Goal: Transaction & Acquisition: Book appointment/travel/reservation

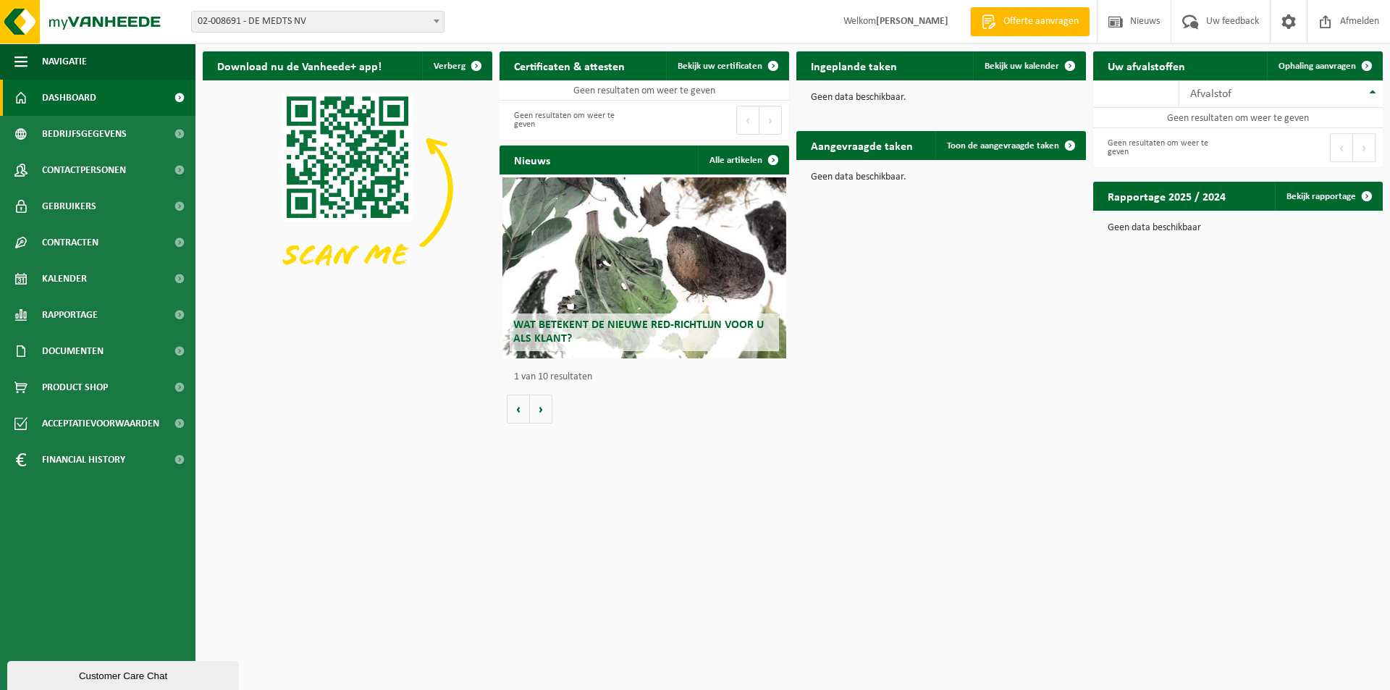
click at [431, 22] on span at bounding box center [436, 21] width 14 height 19
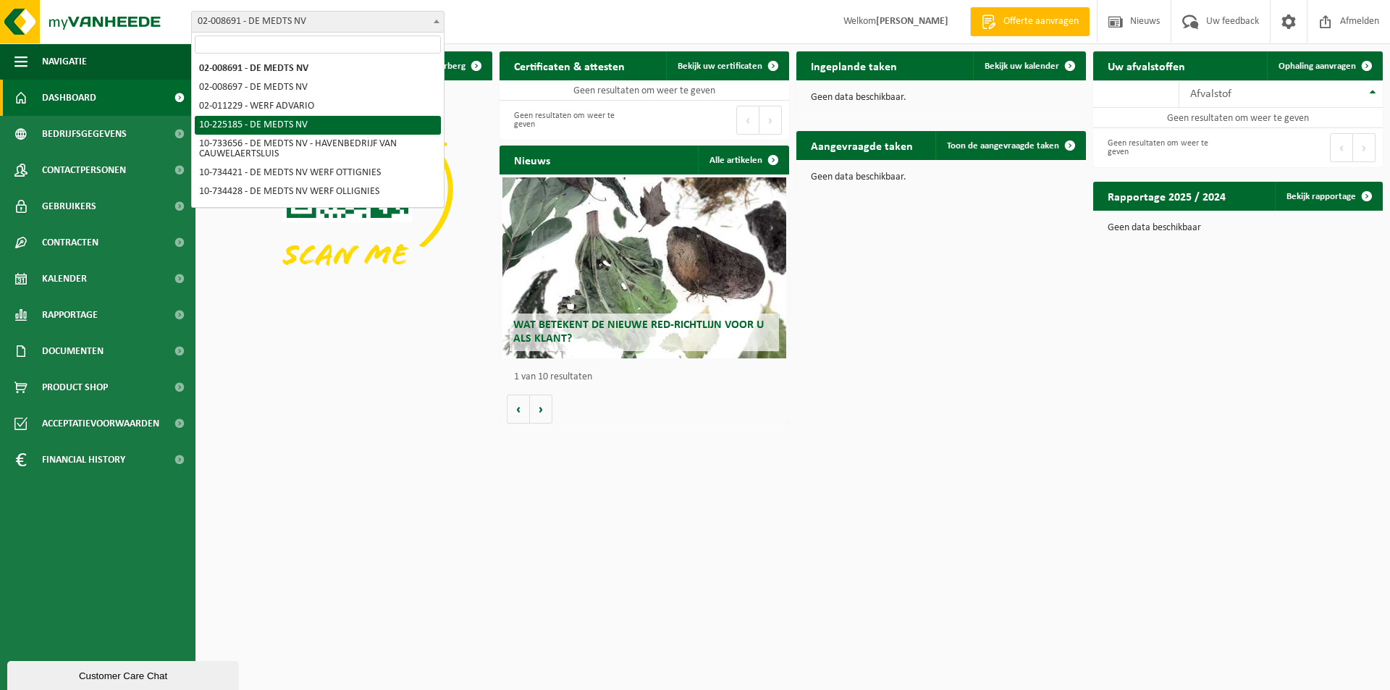
scroll to position [72, 0]
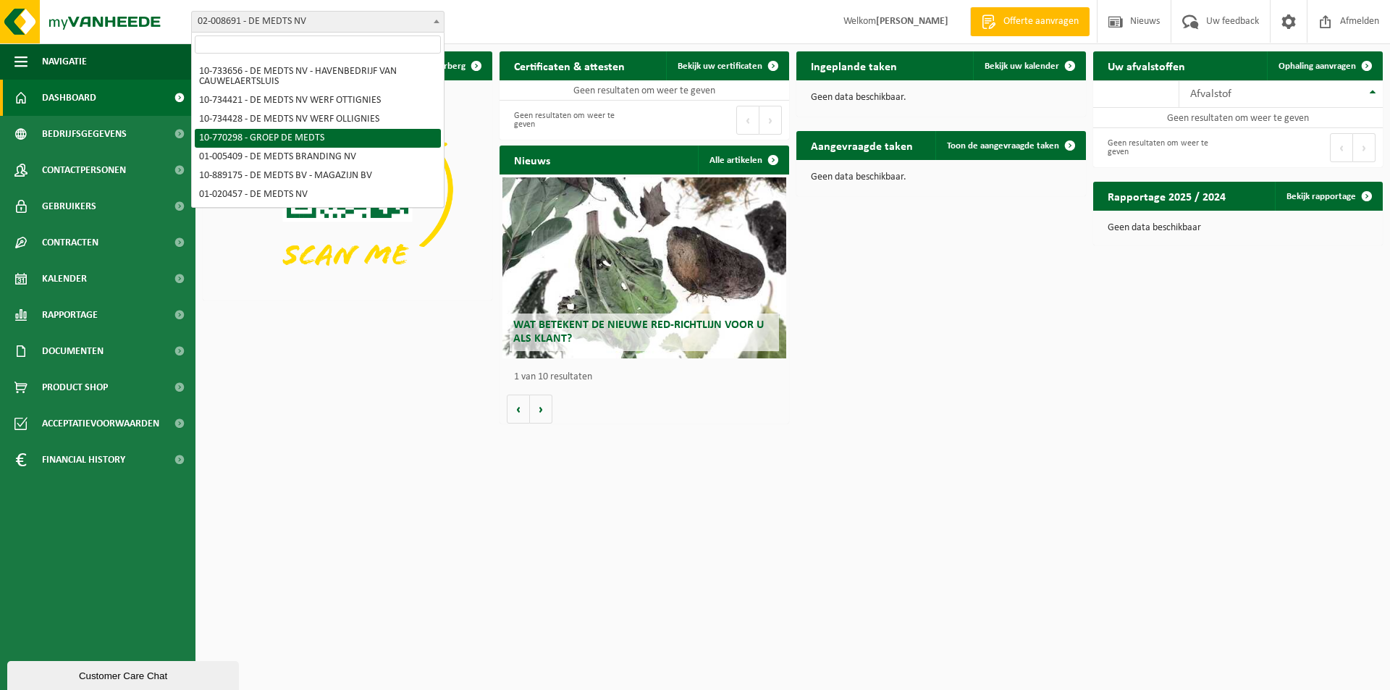
select select "16017"
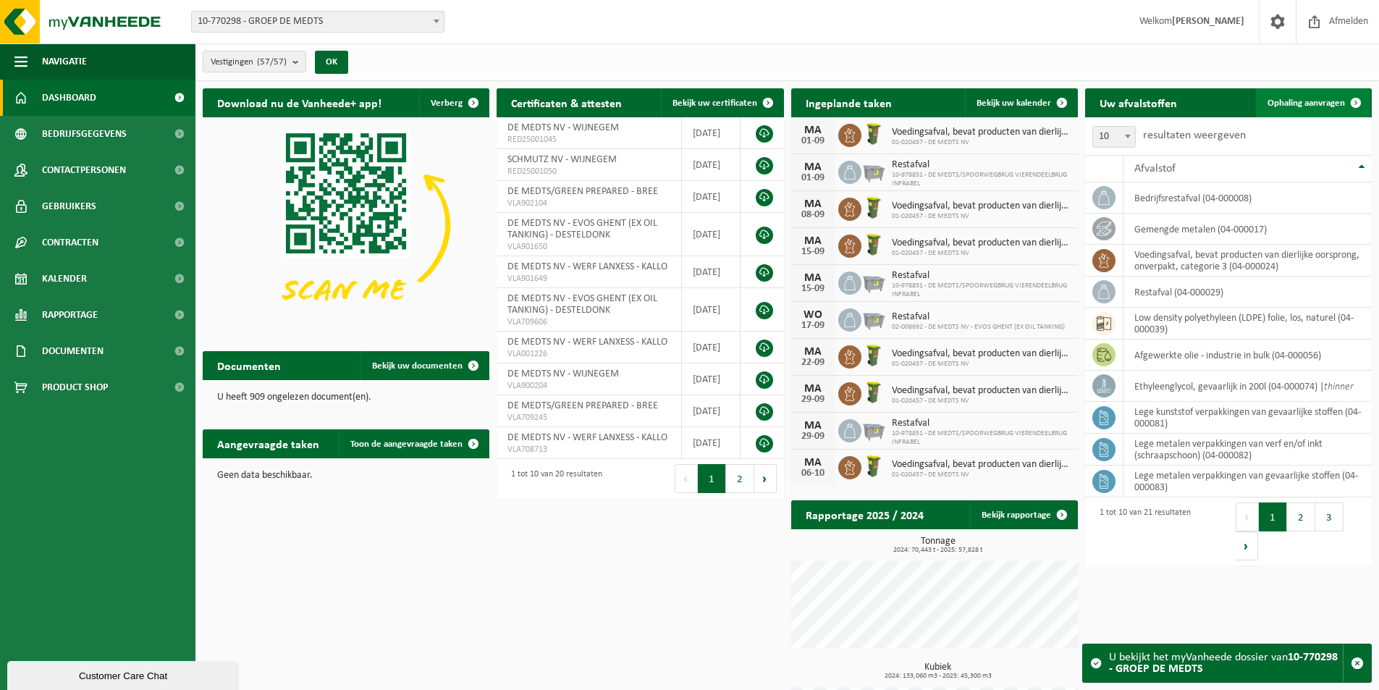
click at [1298, 98] on span "Ophaling aanvragen" at bounding box center [1306, 102] width 77 height 9
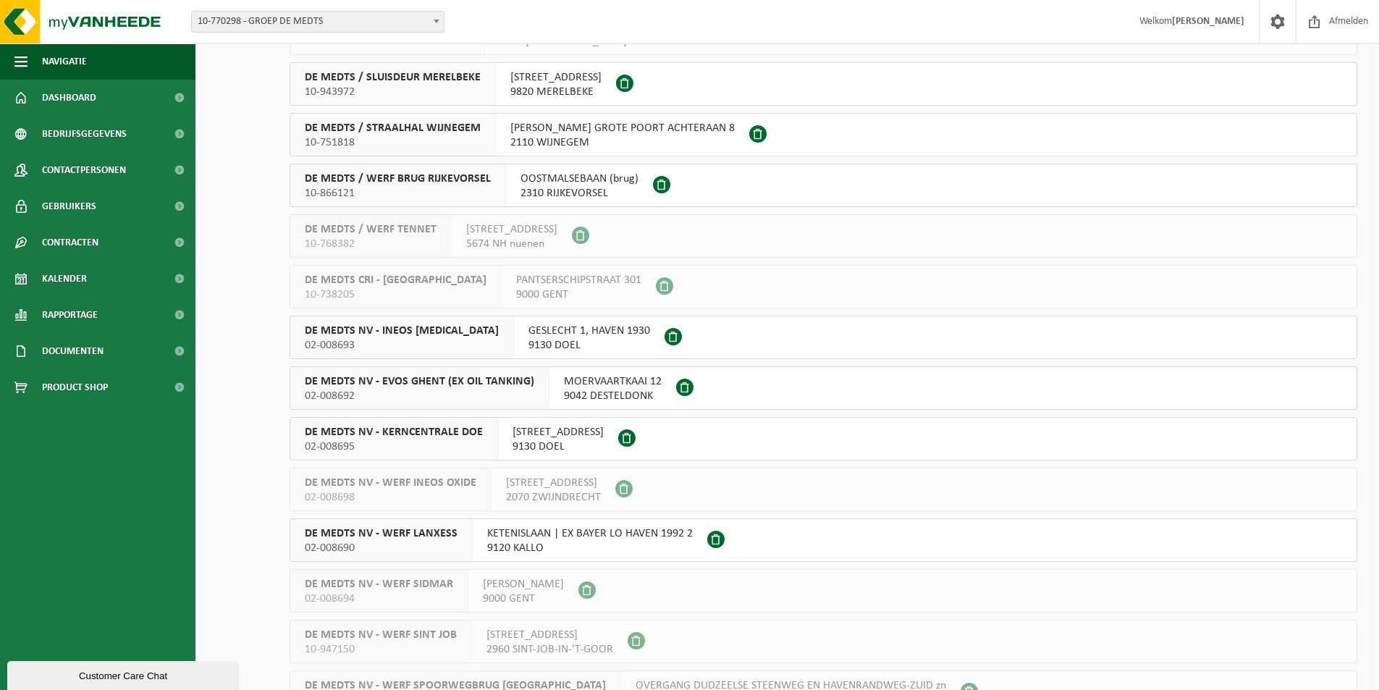
scroll to position [869, 0]
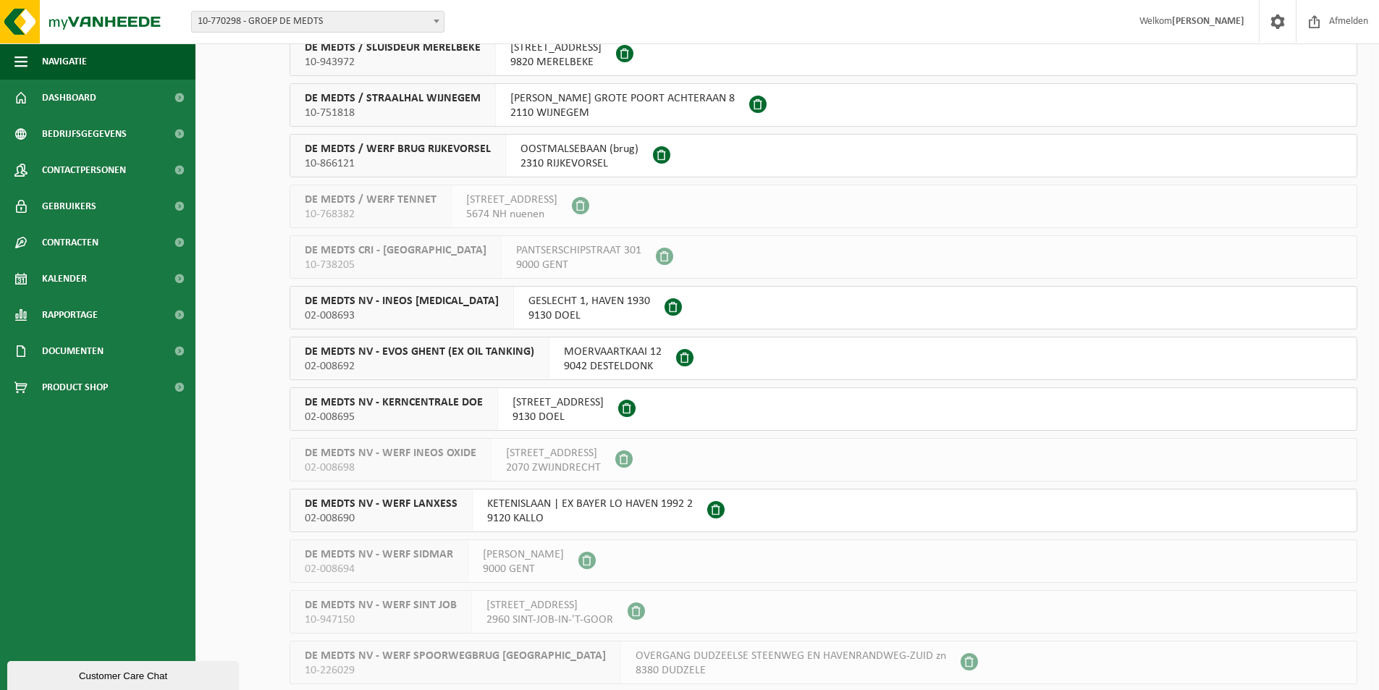
click at [354, 501] on span "DE MEDTS NV - WERF LANXESS" at bounding box center [381, 504] width 153 height 14
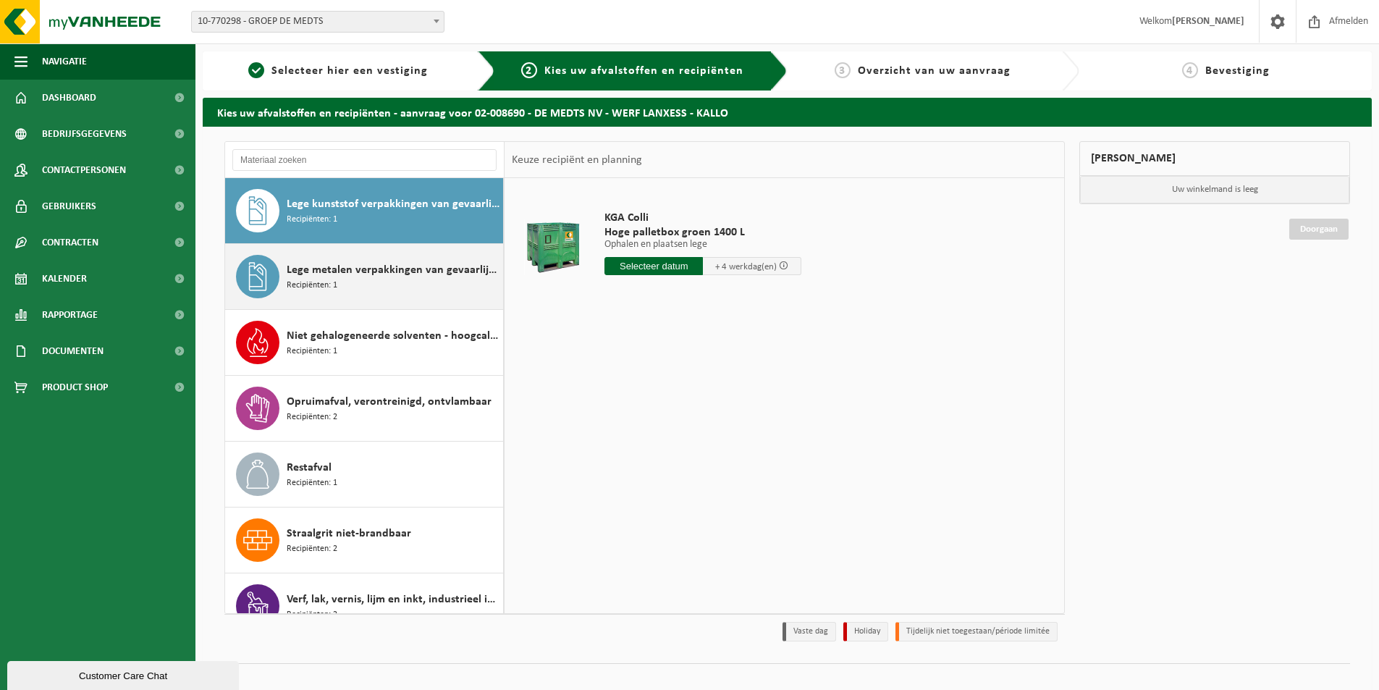
click at [332, 269] on span "Lege metalen verpakkingen van gevaarlijke stoffen" at bounding box center [393, 269] width 213 height 17
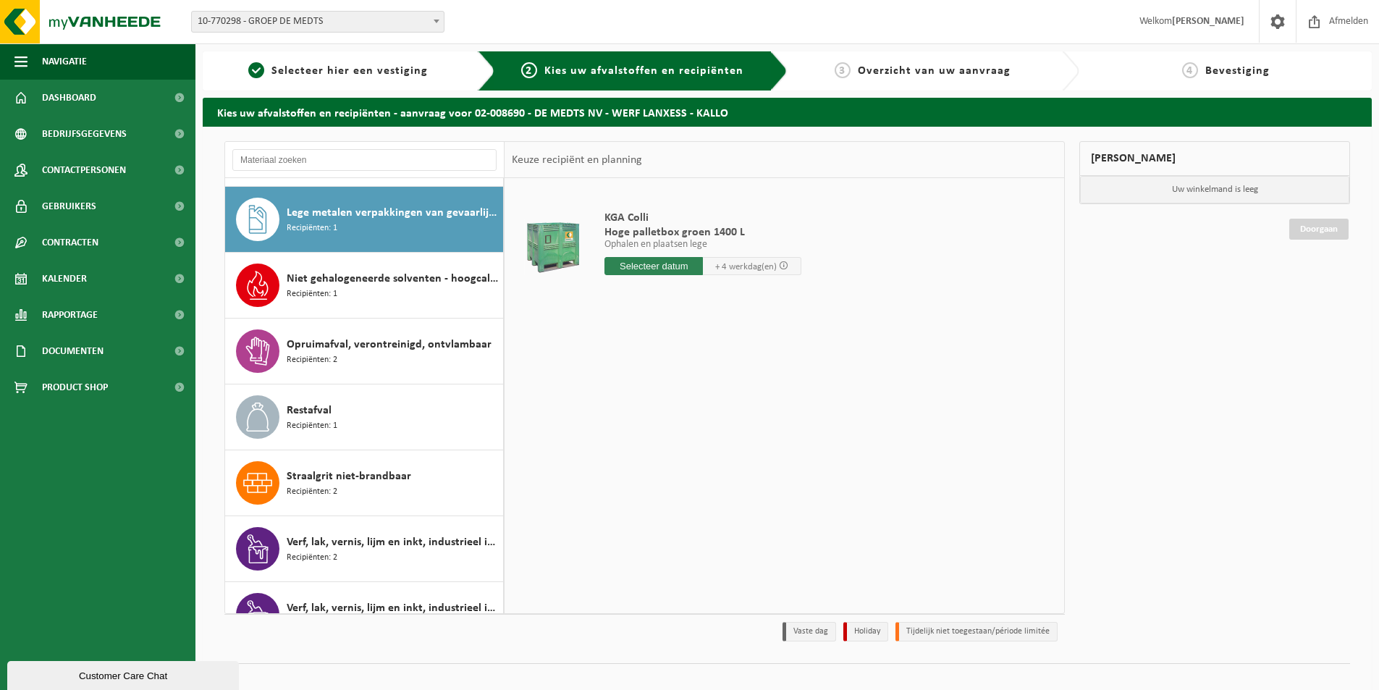
scroll to position [66, 0]
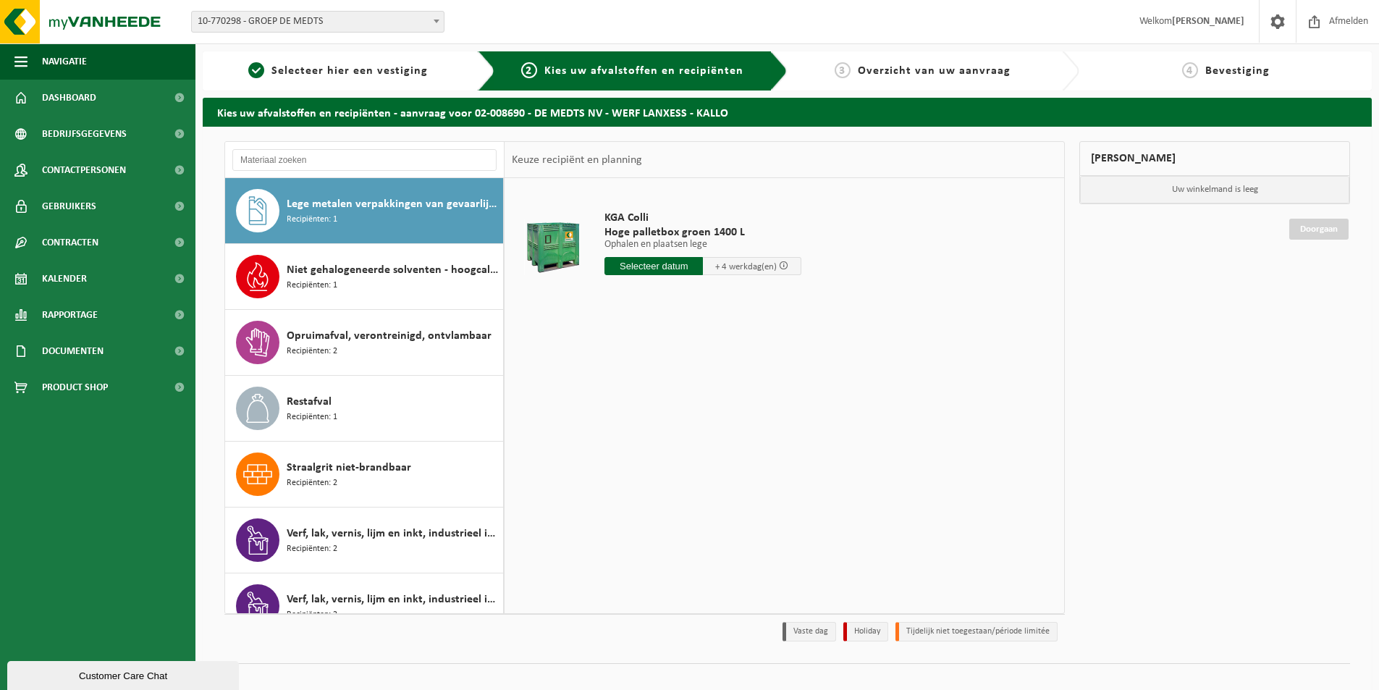
click at [641, 268] on input "text" at bounding box center [654, 266] width 98 height 18
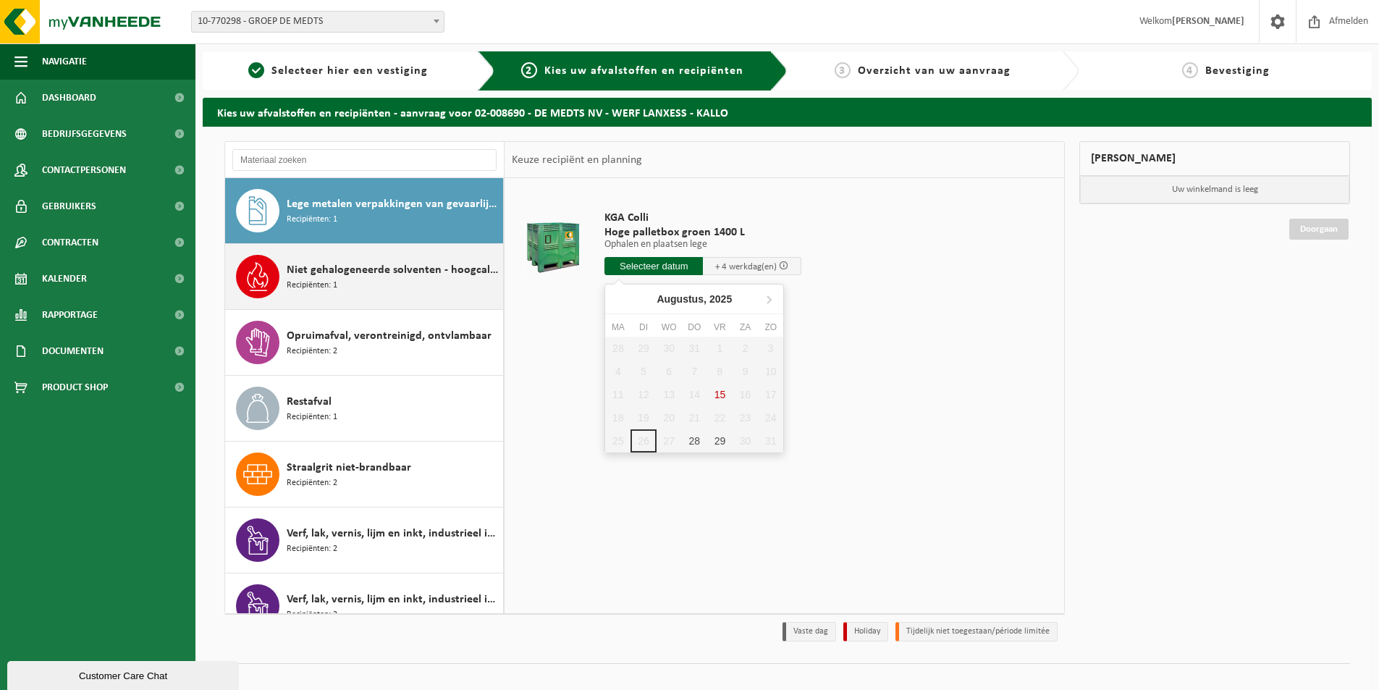
click at [312, 282] on span "Recipiënten: 1" at bounding box center [312, 286] width 51 height 14
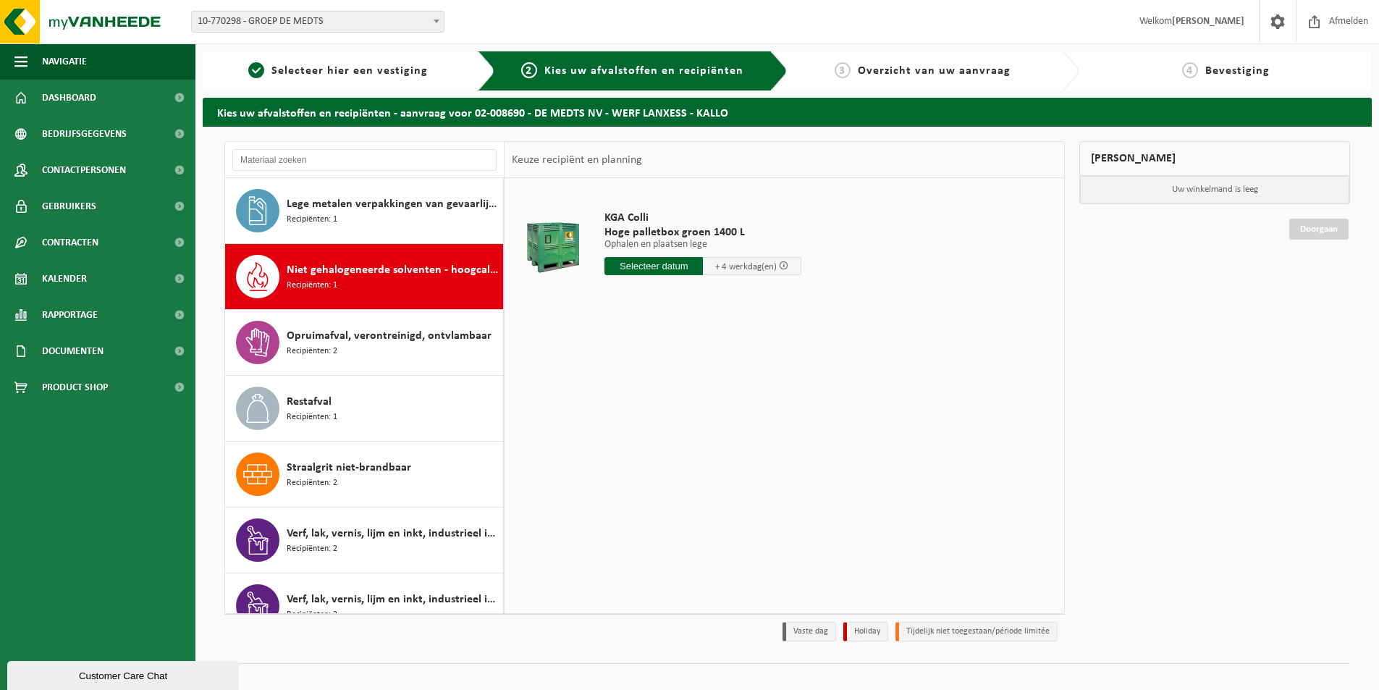
scroll to position [91, 0]
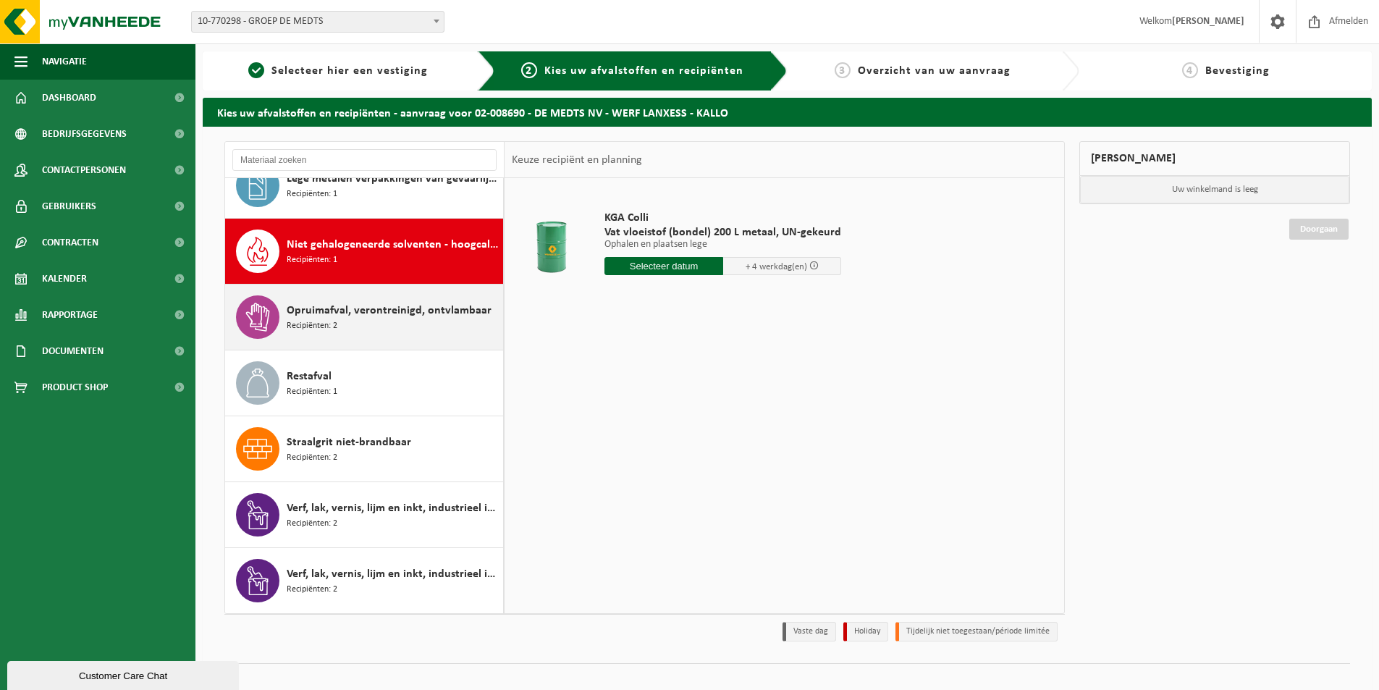
click at [313, 308] on span "Opruimafval, verontreinigd, ontvlambaar" at bounding box center [389, 310] width 205 height 17
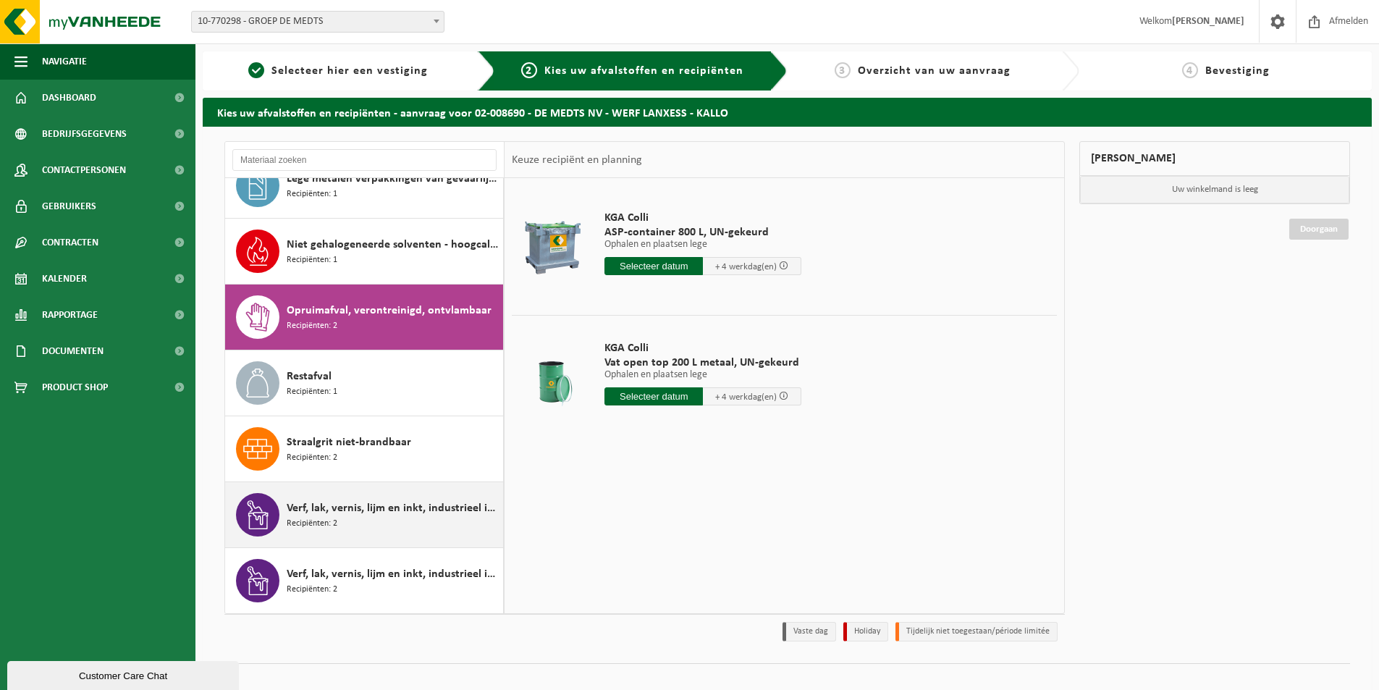
click at [347, 512] on span "Verf, lak, vernis, lijm en inkt, industrieel in IBC" at bounding box center [393, 508] width 213 height 17
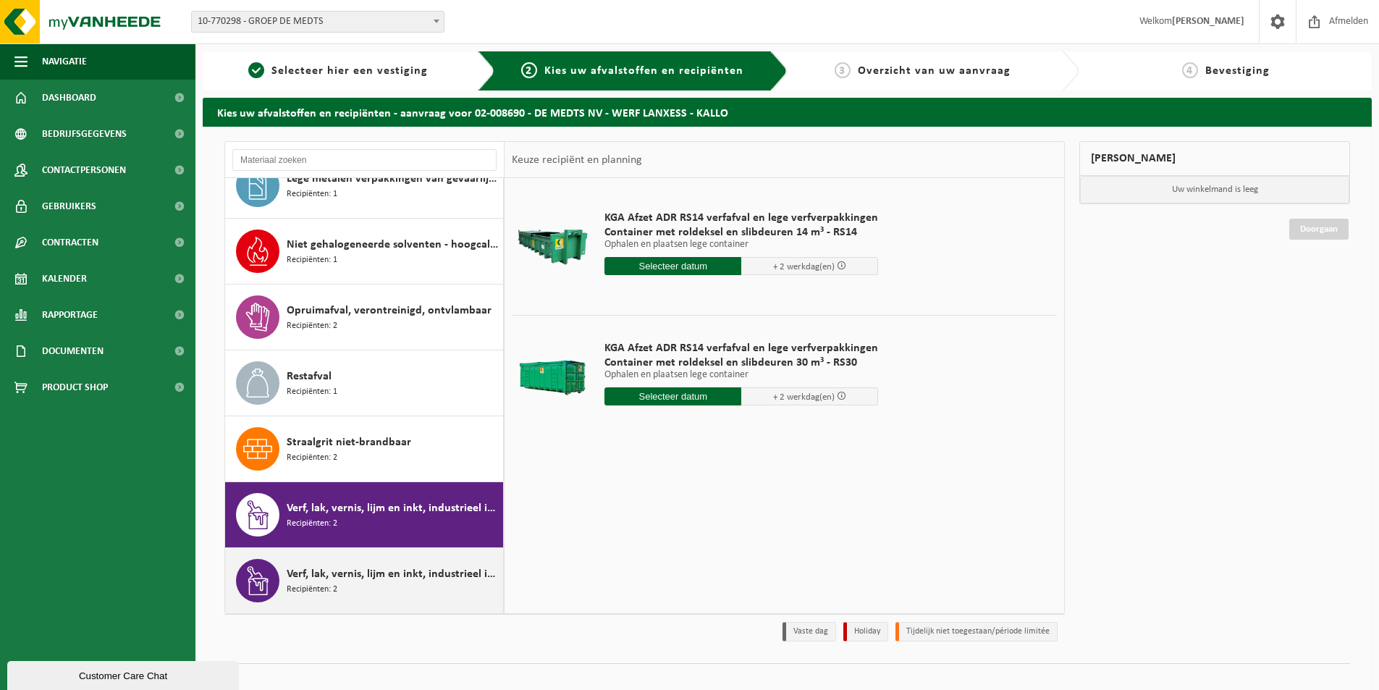
click at [345, 568] on span "Verf, lak, vernis, lijm en inkt, industrieel in kleinverpakking" at bounding box center [393, 573] width 213 height 17
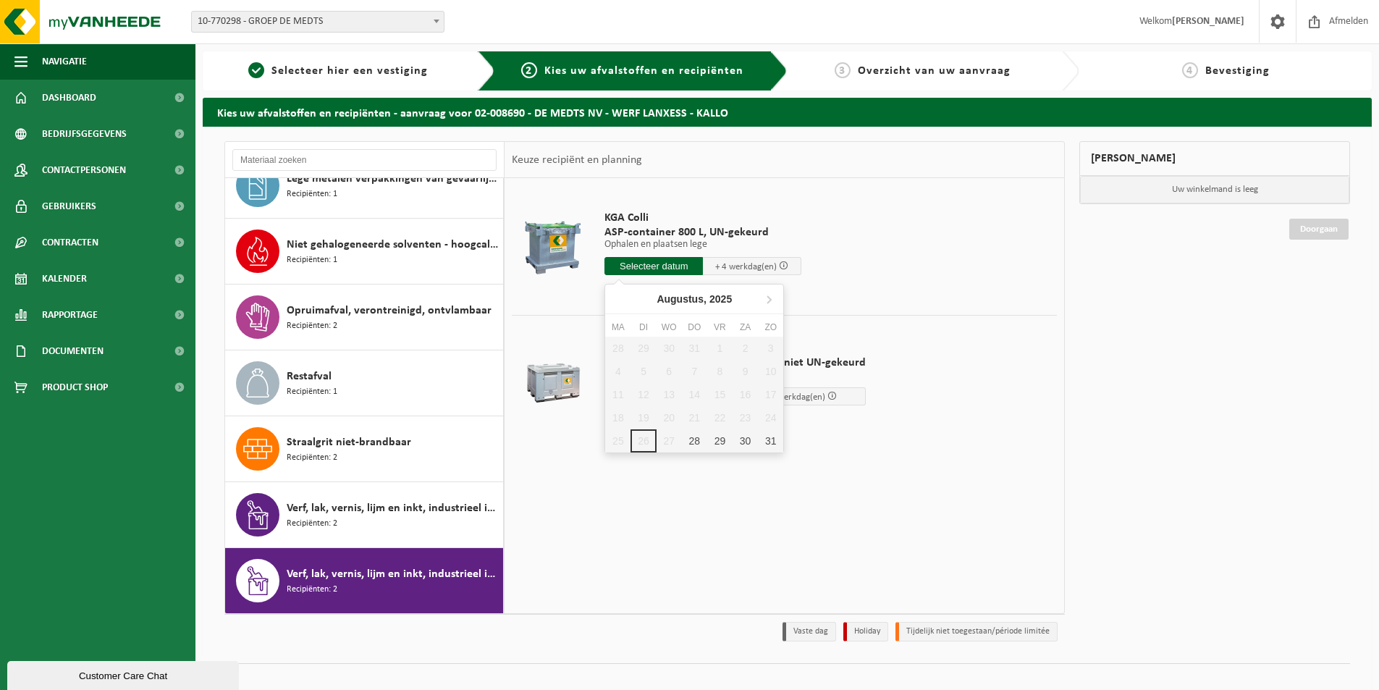
click at [643, 262] on input "text" at bounding box center [654, 266] width 98 height 18
click at [694, 439] on div "28" at bounding box center [694, 440] width 25 height 23
type input "Van 2025-08-28"
type input "2025-08-28"
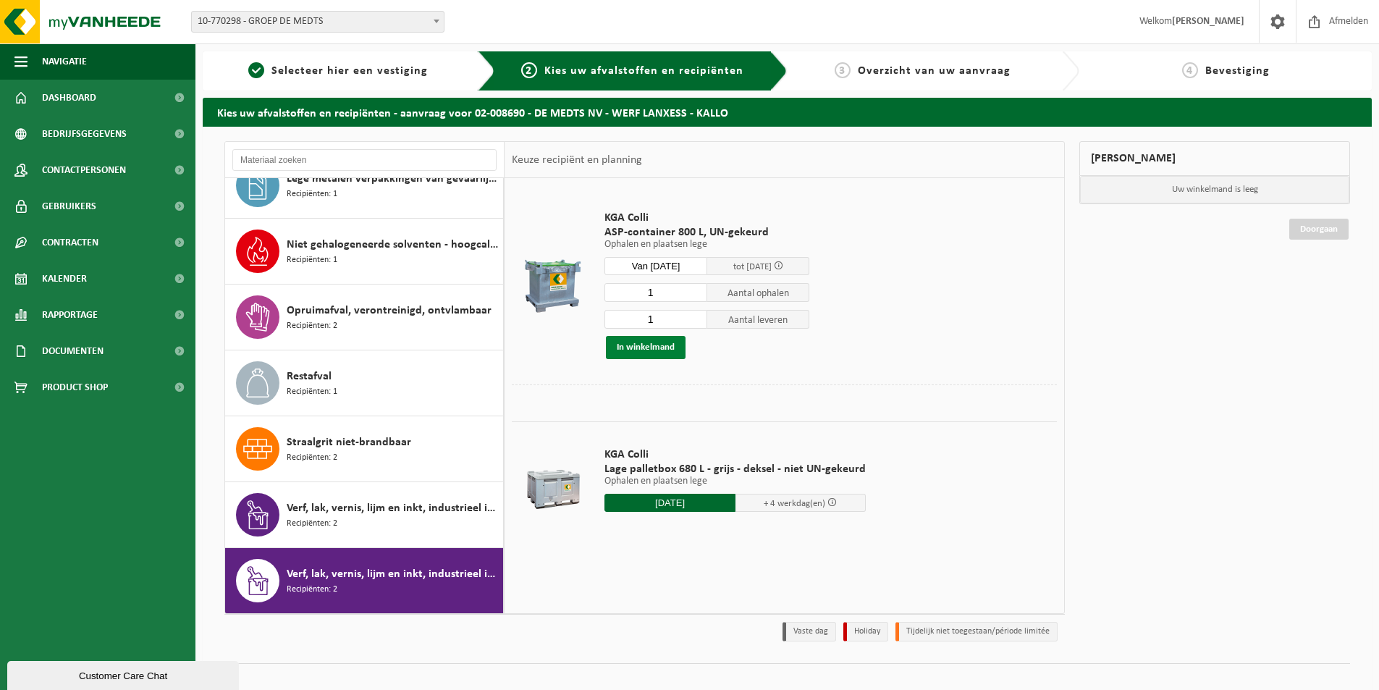
click at [639, 346] on button "In winkelmand" at bounding box center [646, 347] width 80 height 23
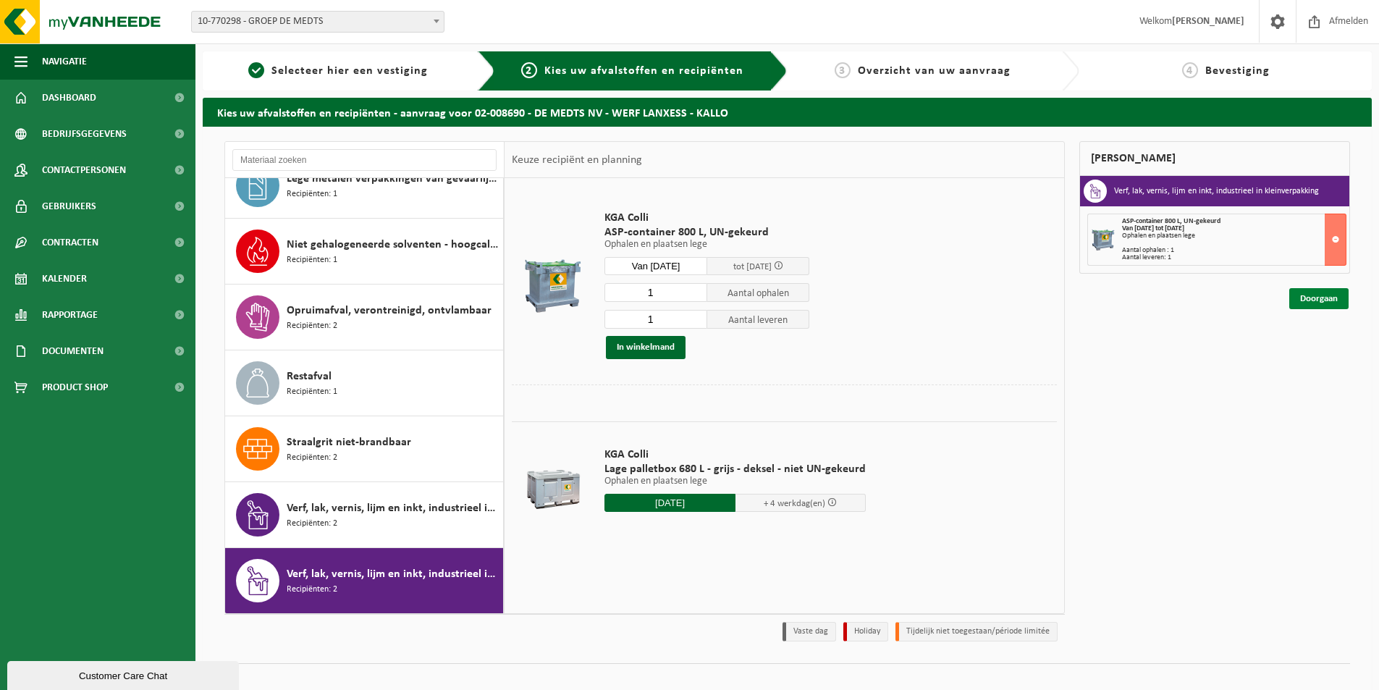
click at [1318, 298] on link "Doorgaan" at bounding box center [1318, 298] width 59 height 21
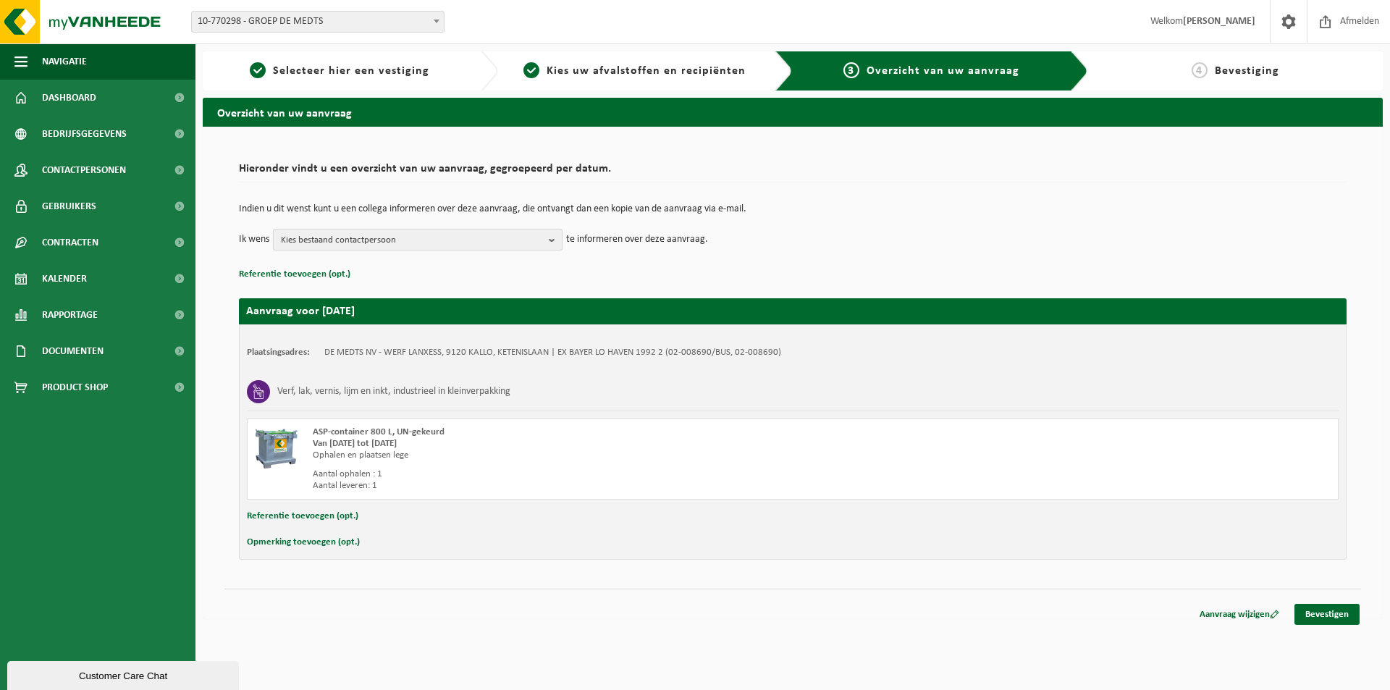
click at [558, 240] on b "button" at bounding box center [555, 240] width 13 height 20
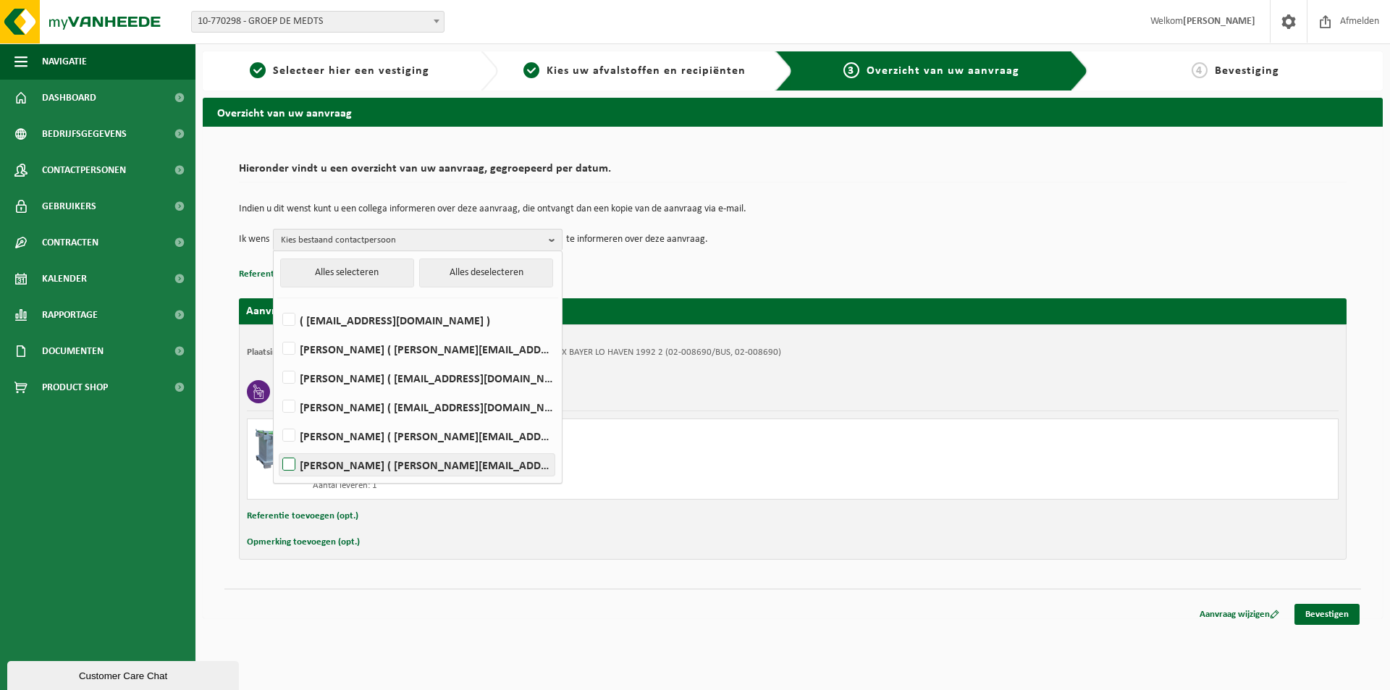
click at [291, 464] on label "Tom Wouters ( tom.wouters@demedts.be )" at bounding box center [416, 465] width 275 height 22
click at [277, 447] on input "Tom Wouters ( tom.wouters@demedts.be )" at bounding box center [277, 446] width 1 height 1
checkbox input "true"
click at [783, 259] on div "Indien u dit wenst kunt u een collega informeren over deze aanvraag, die ontvan…" at bounding box center [793, 227] width 1108 height 75
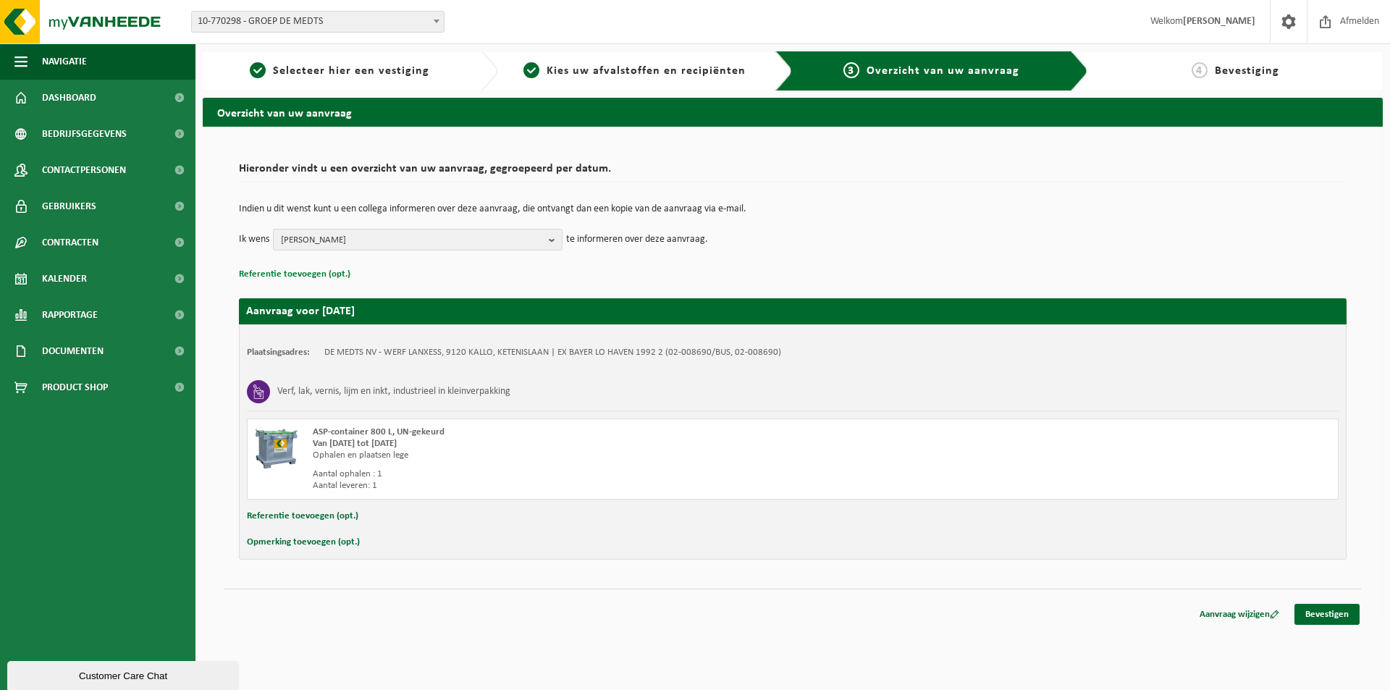
click at [302, 274] on button "Referentie toevoegen (opt.)" at bounding box center [294, 274] width 111 height 19
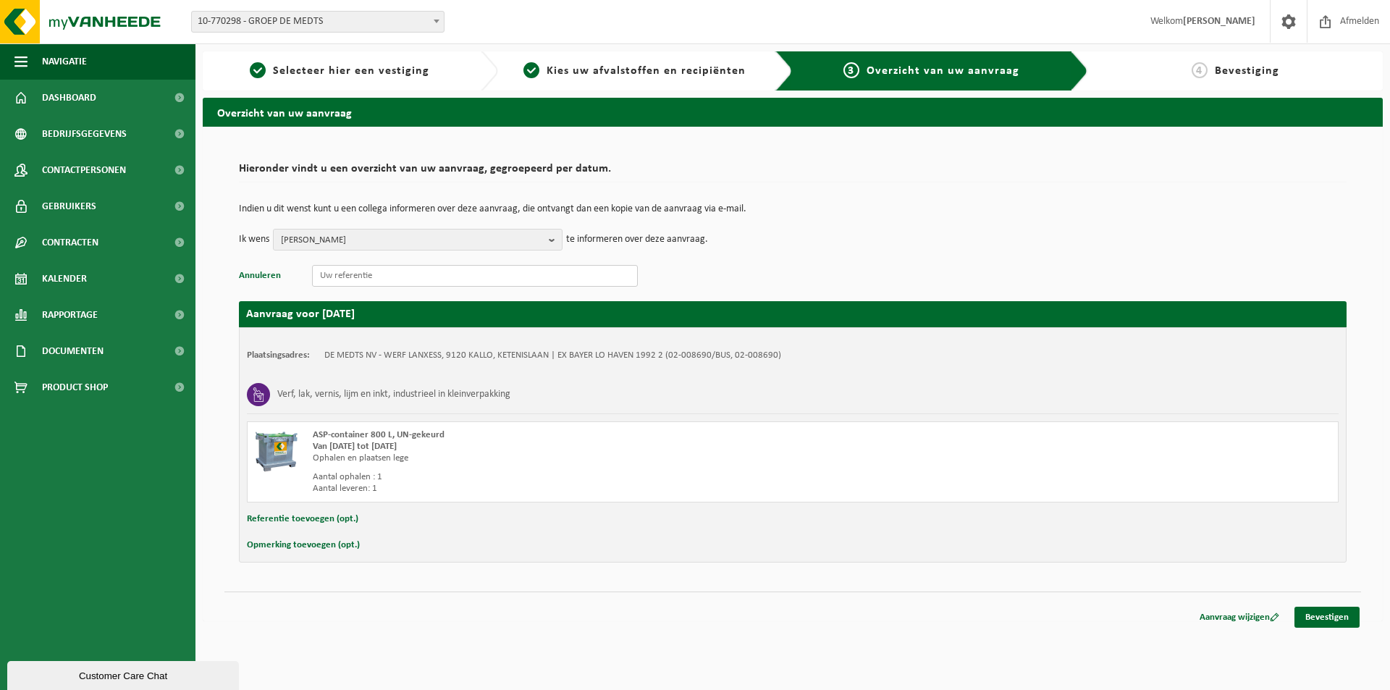
click at [339, 274] on input "text" at bounding box center [475, 276] width 326 height 22
type input "119860-61/5500 (Lanxess)"
click at [282, 519] on button "Referentie toevoegen (opt.)" at bounding box center [302, 519] width 111 height 19
click at [339, 521] on input "text" at bounding box center [821, 521] width 1006 height 22
type input "119860-61/5500 (Lanxess)"
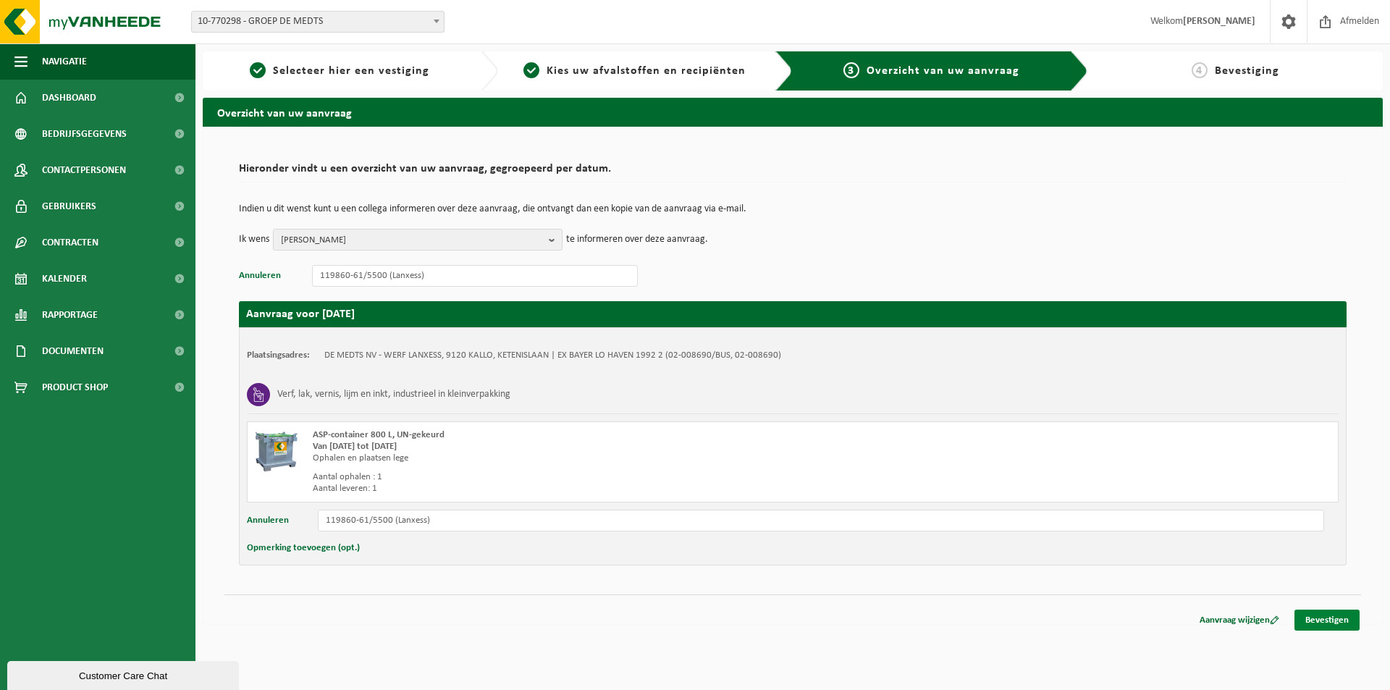
click at [1310, 618] on link "Bevestigen" at bounding box center [1326, 620] width 65 height 21
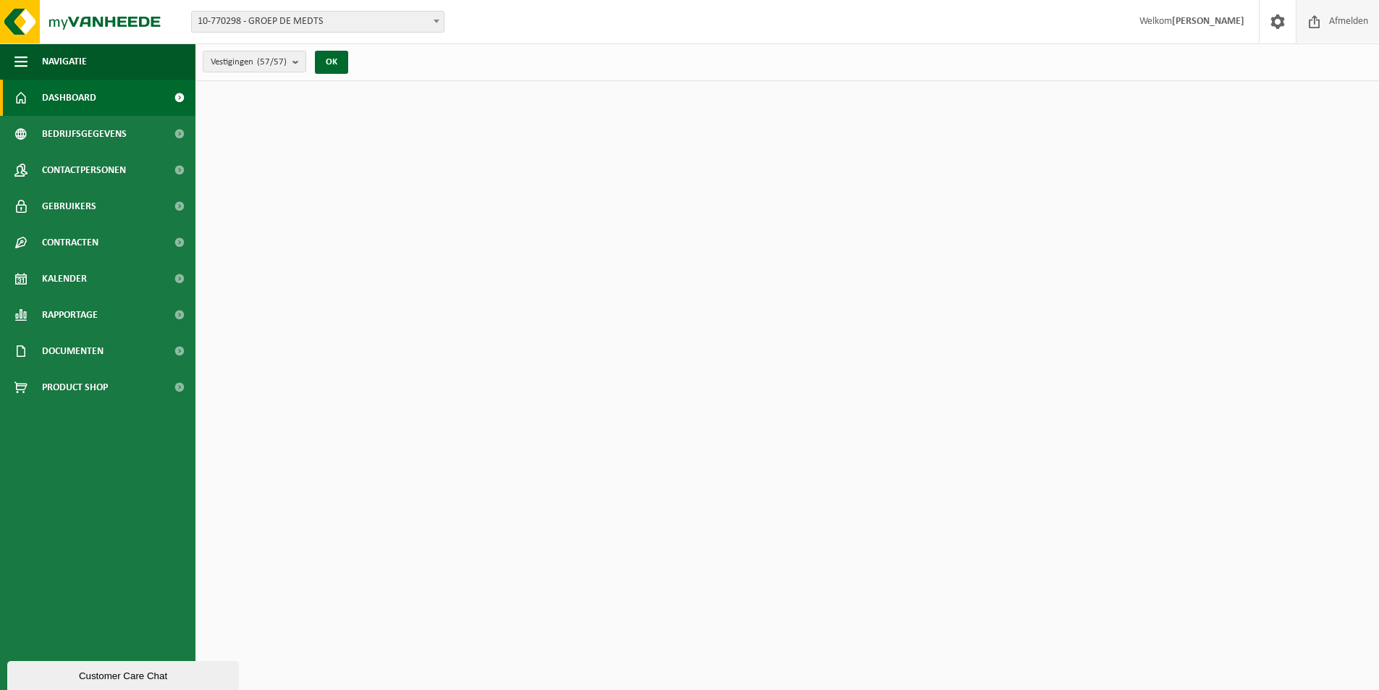
click at [1346, 16] on span "Afmelden" at bounding box center [1349, 21] width 46 height 43
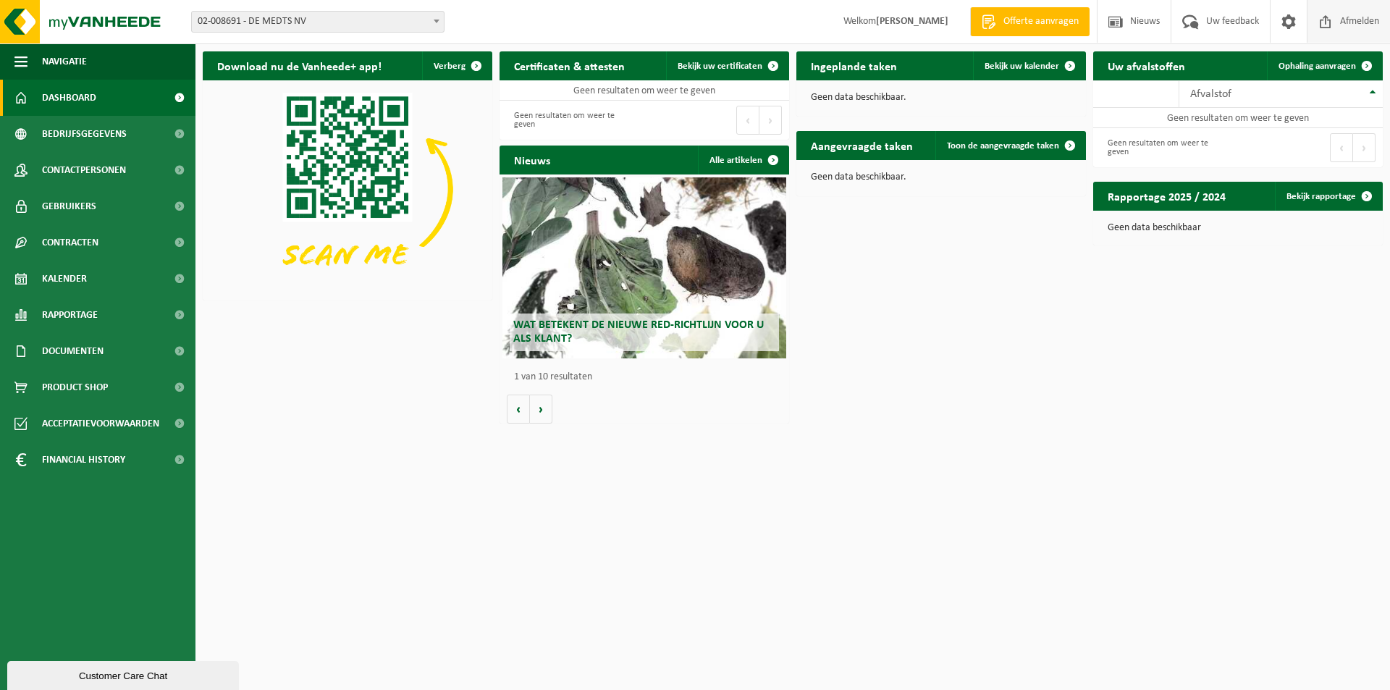
click at [1346, 20] on span "Afmelden" at bounding box center [1359, 21] width 46 height 43
